Goal: Find specific page/section

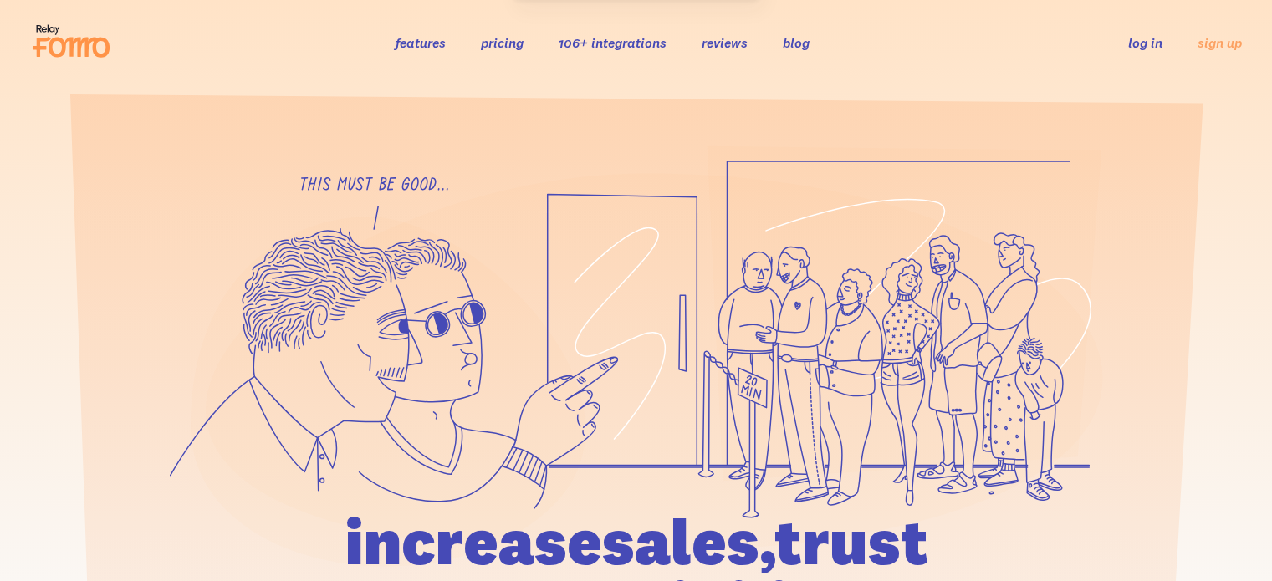
click at [1144, 38] on link "log in" at bounding box center [1145, 42] width 34 height 17
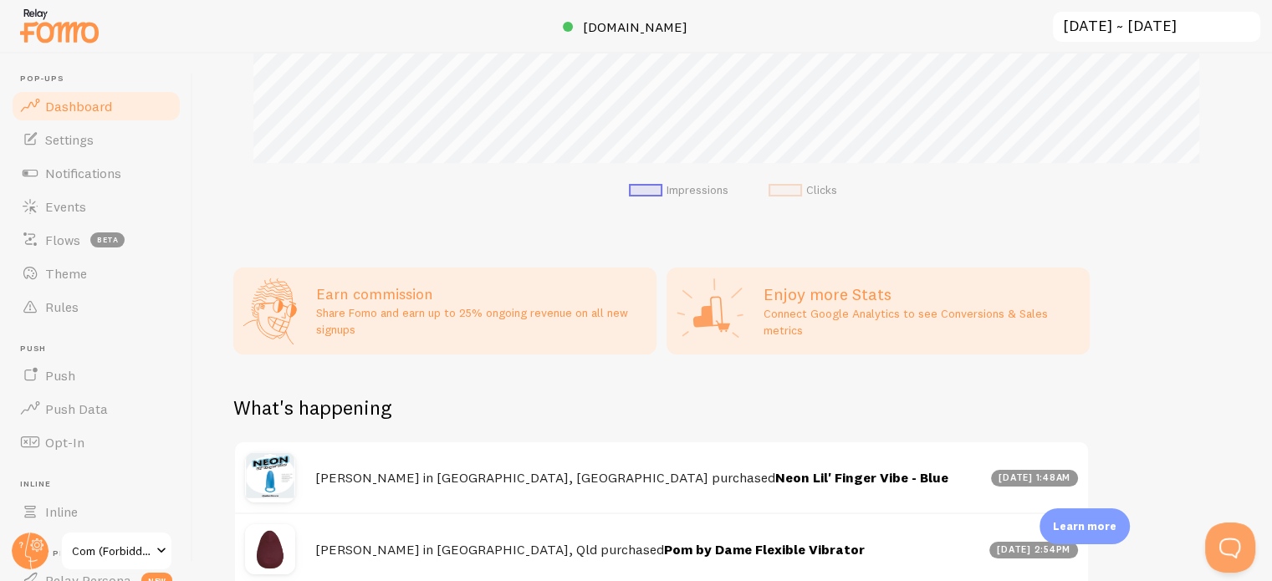
scroll to position [586, 0]
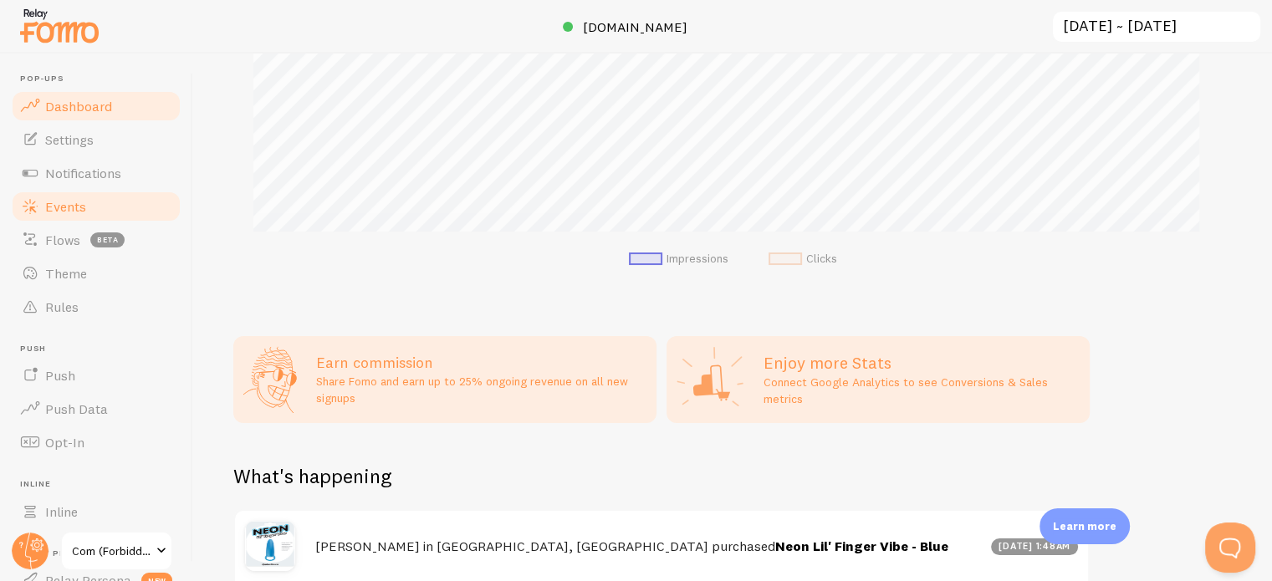
click at [99, 210] on link "Events" at bounding box center [96, 206] width 172 height 33
